Goal: Find specific page/section: Find specific page/section

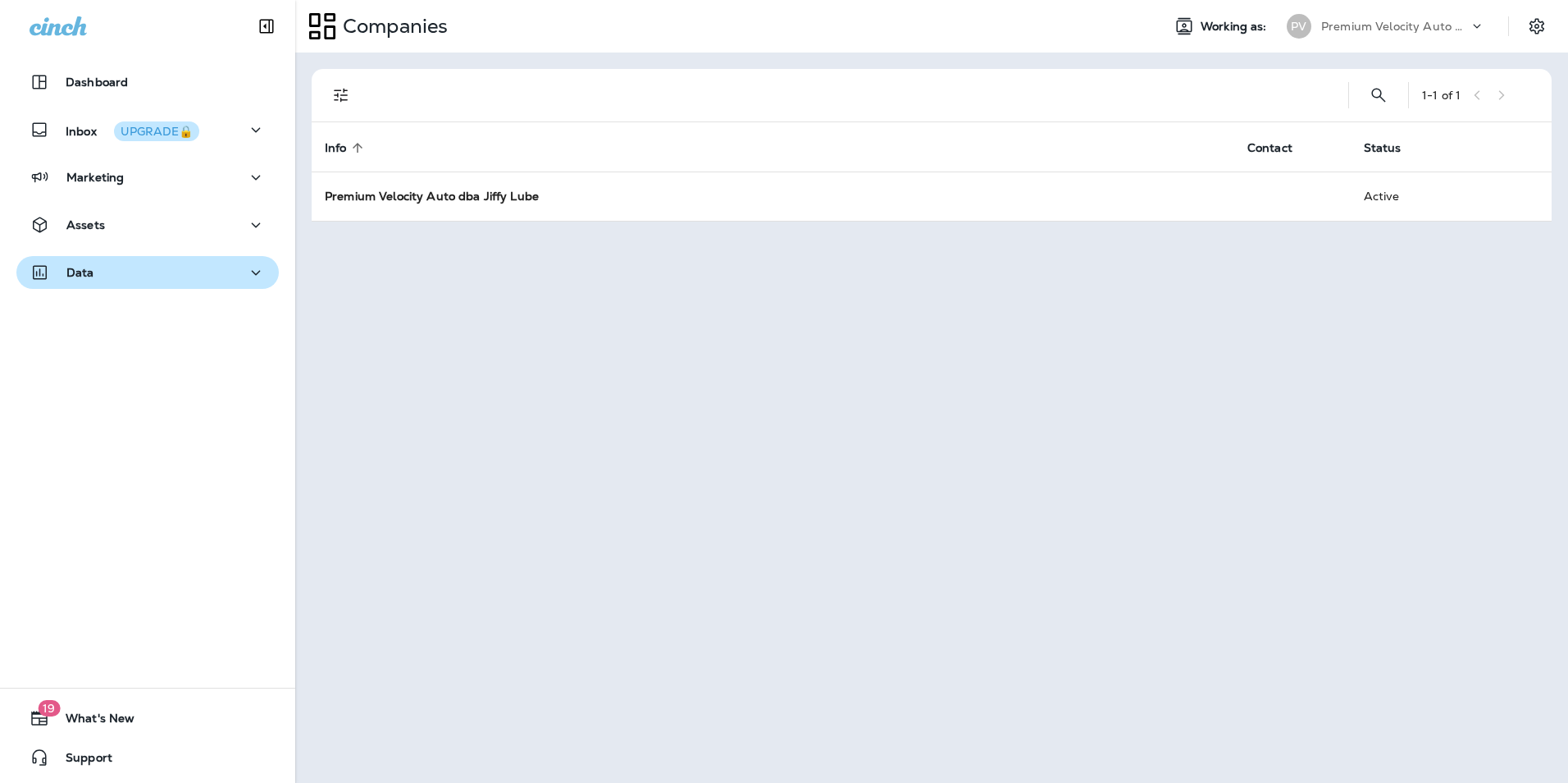
click at [131, 275] on div "Data" at bounding box center [148, 273] width 236 height 21
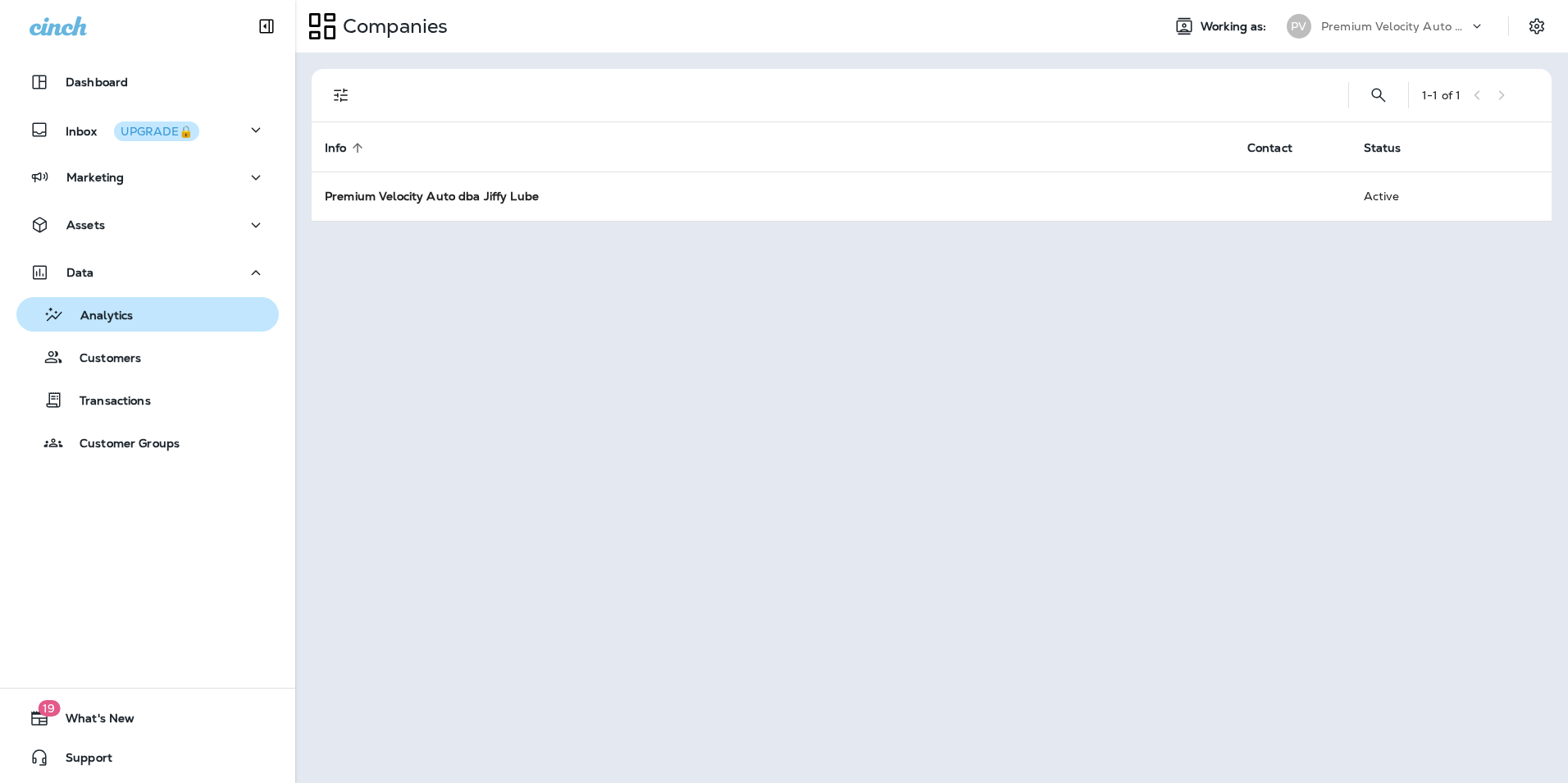
click at [154, 313] on div "Analytics" at bounding box center [147, 314] width 249 height 24
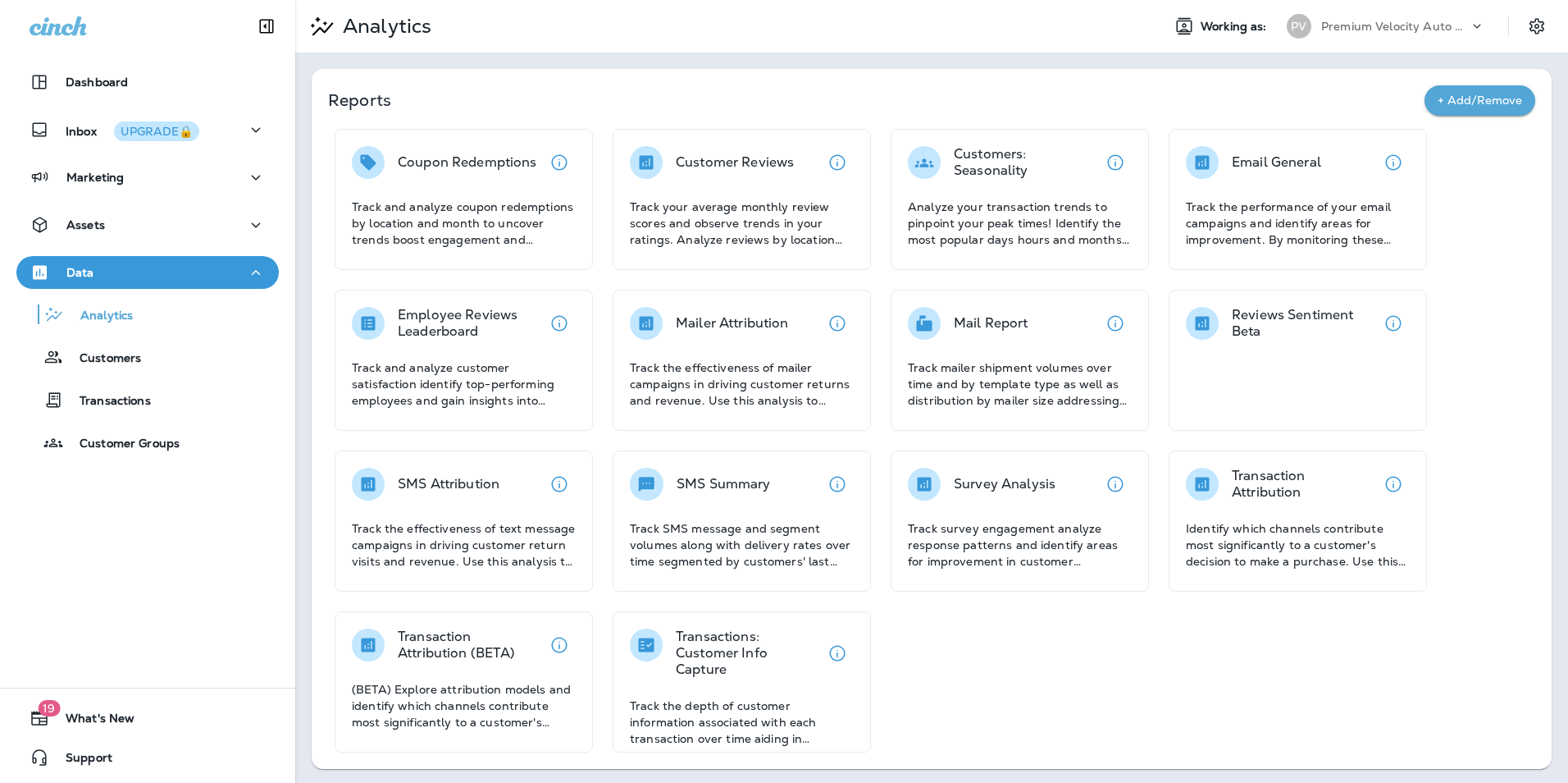
click at [477, 173] on div "Coupon Redemptions" at bounding box center [467, 163] width 140 height 33
